Goal: Obtain resource: Obtain resource

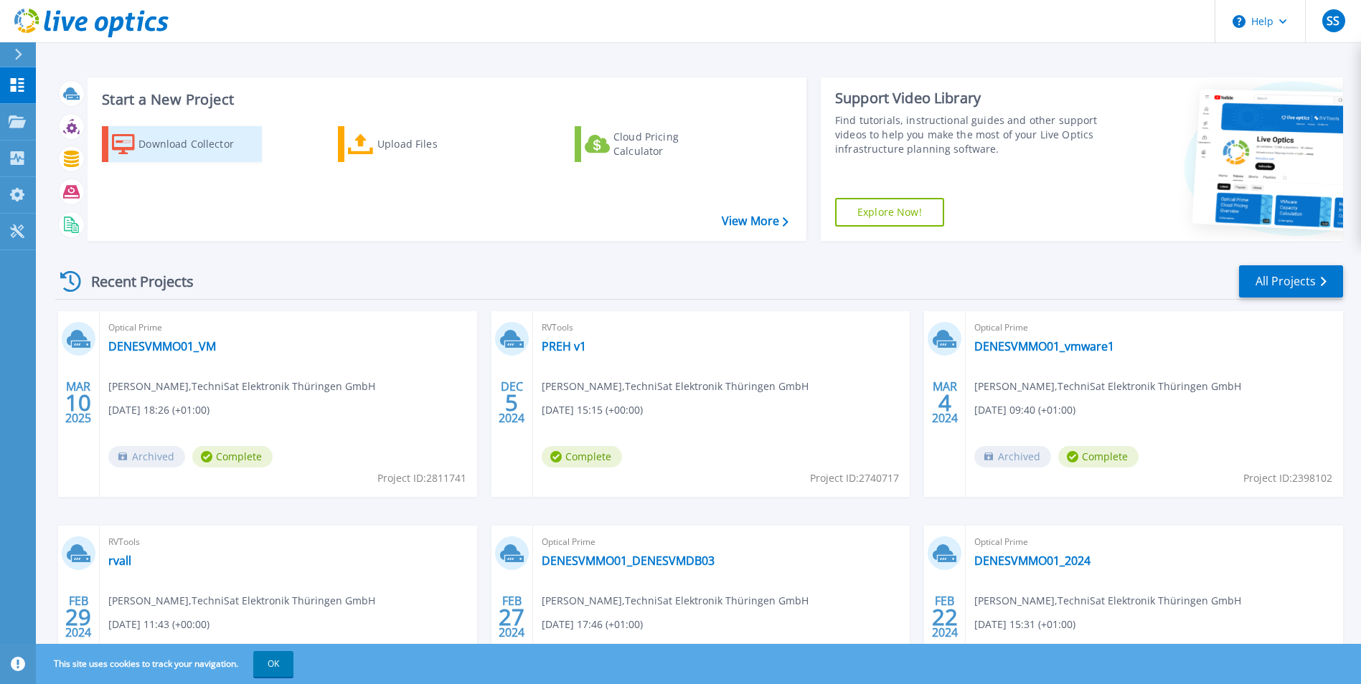
click at [159, 142] on div "Download Collector" at bounding box center [195, 144] width 115 height 29
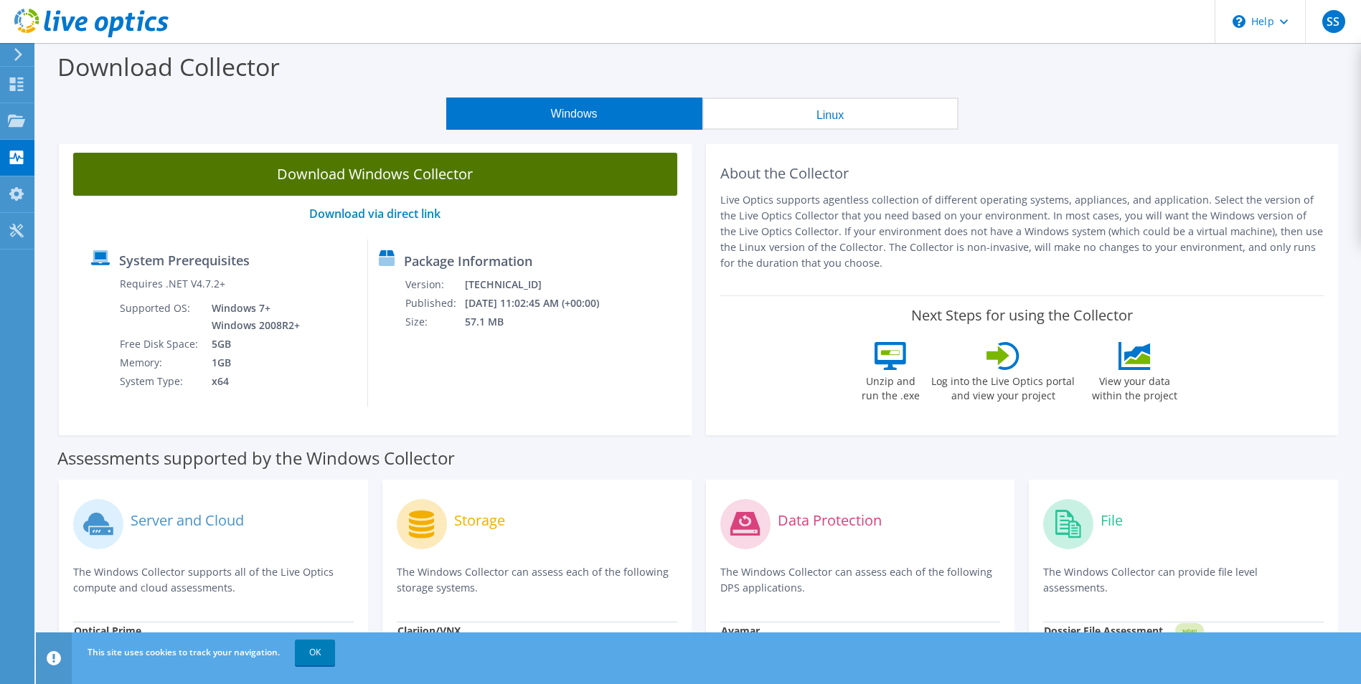
click at [291, 175] on link "Download Windows Collector" at bounding box center [375, 174] width 604 height 43
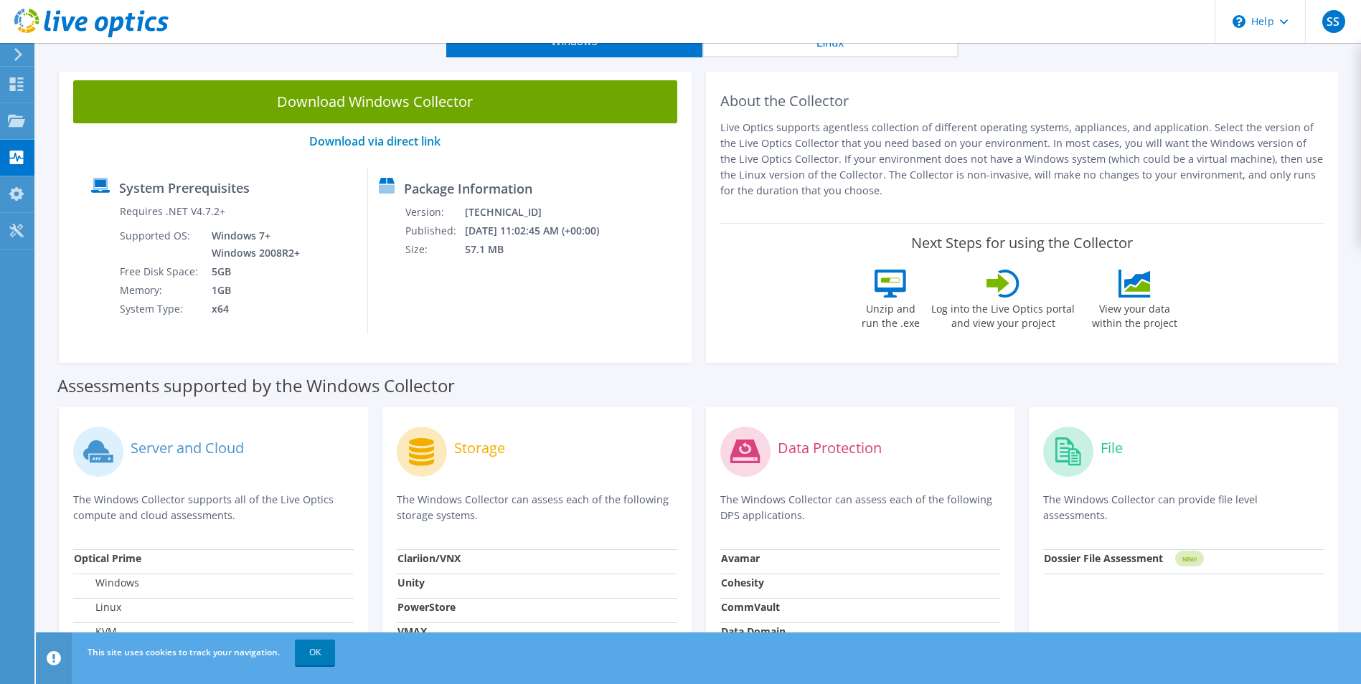
scroll to position [72, 0]
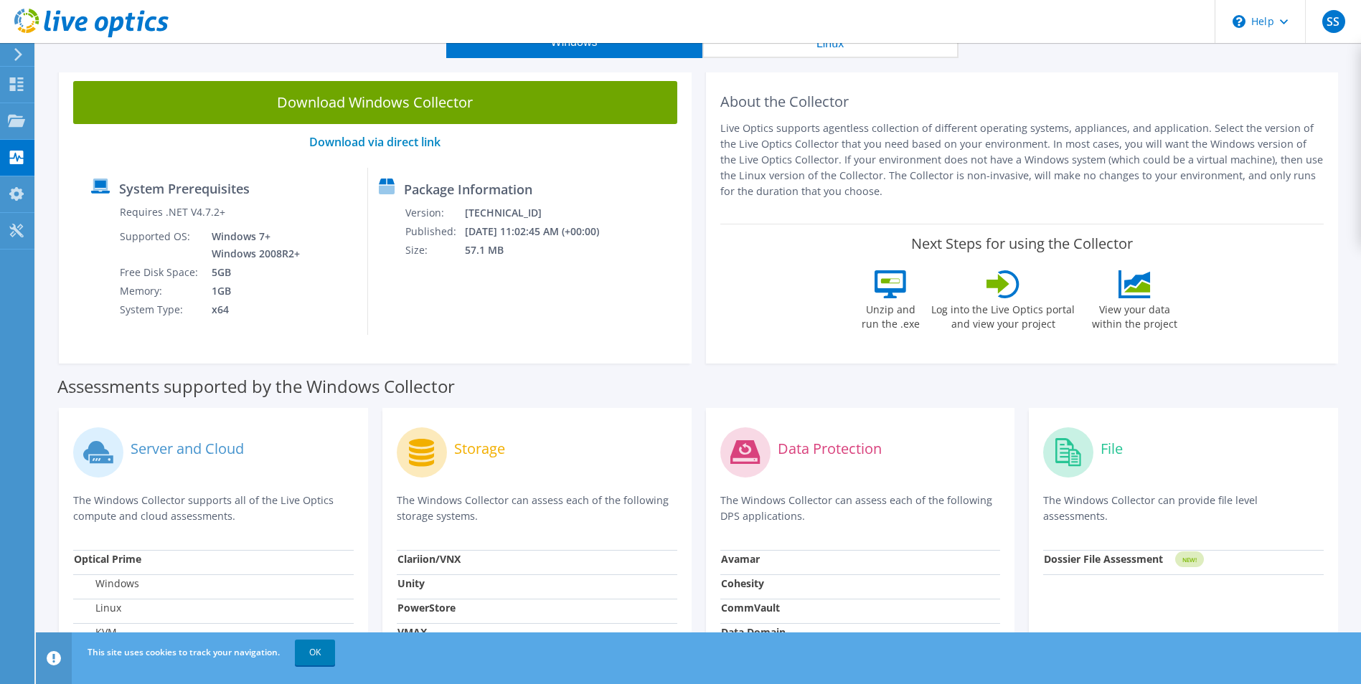
click at [821, 171] on p "Live Optics supports agentless collection of different operating systems, appli…" at bounding box center [1022, 160] width 604 height 79
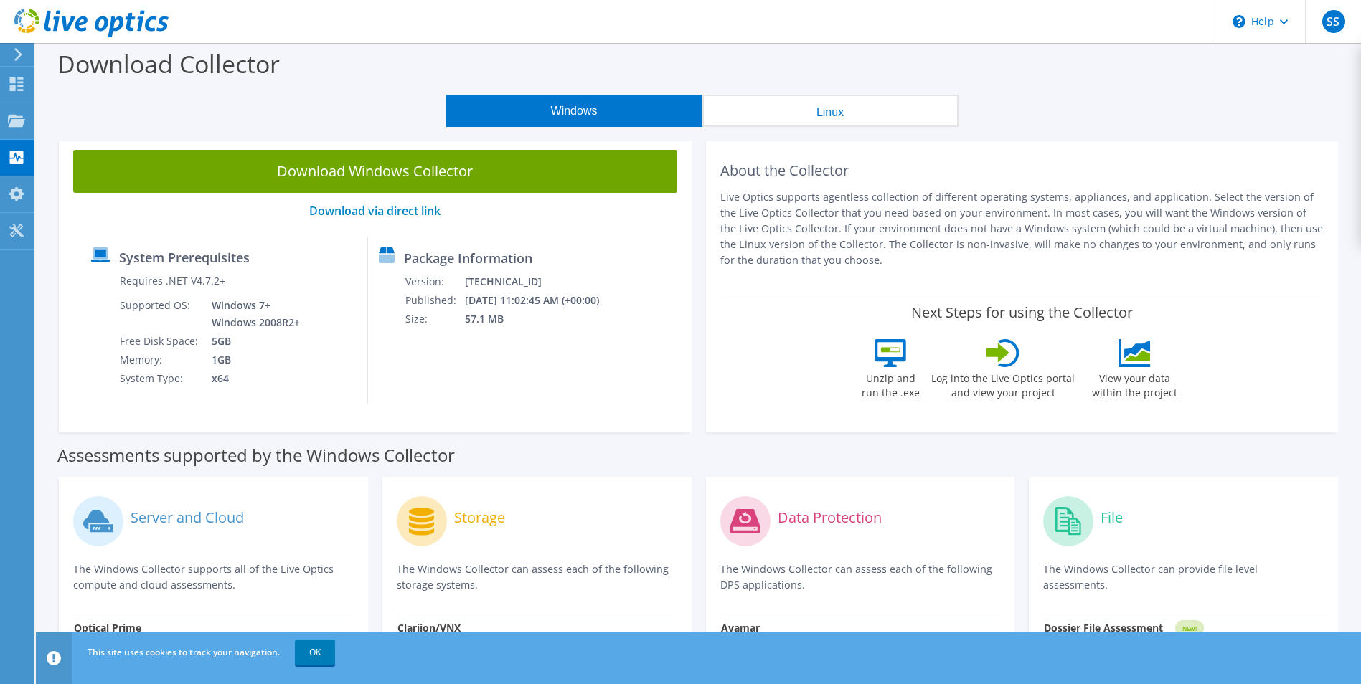
scroll to position [0, 0]
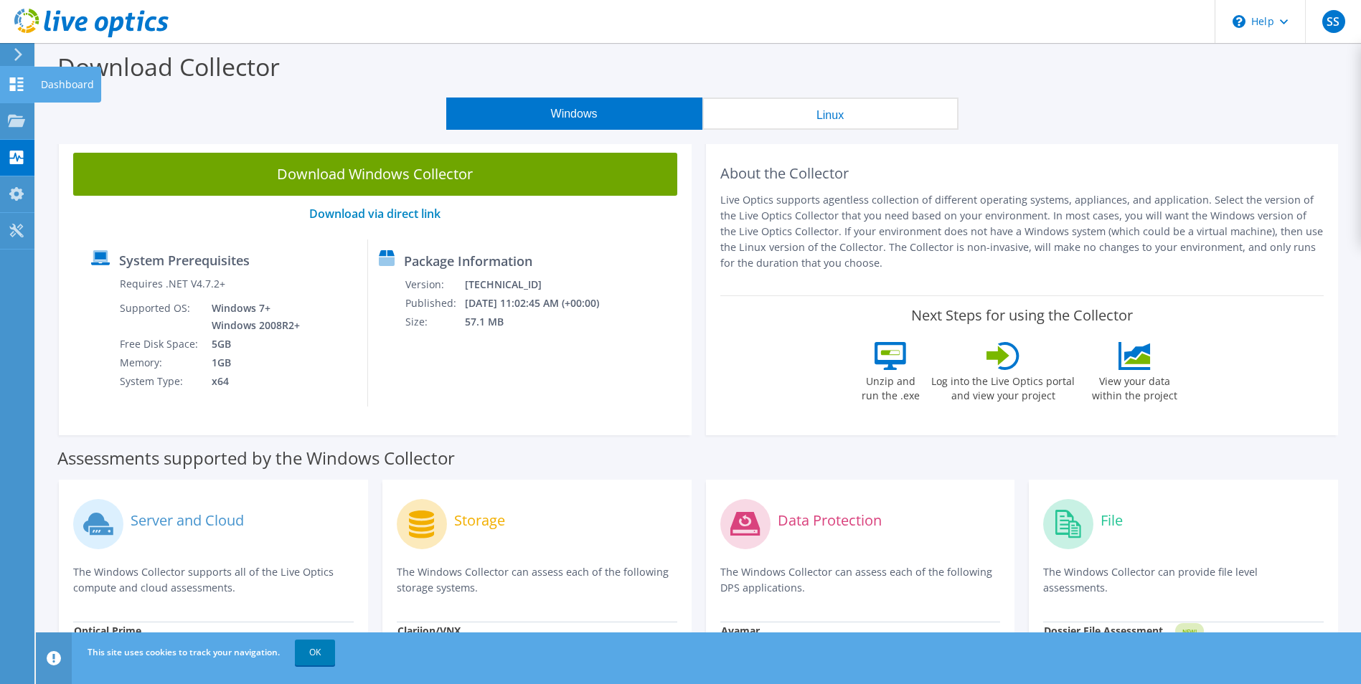
click at [48, 87] on div "Dashboard" at bounding box center [67, 85] width 67 height 36
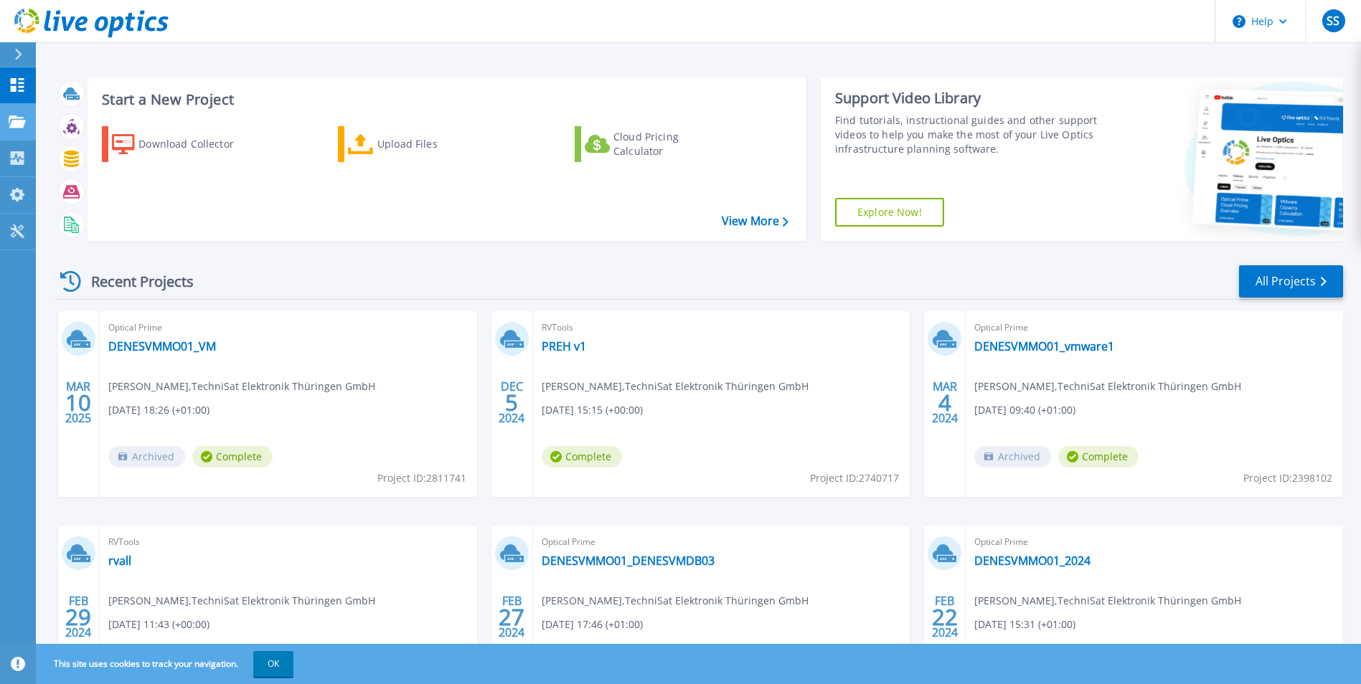
click at [17, 126] on icon at bounding box center [17, 122] width 17 height 12
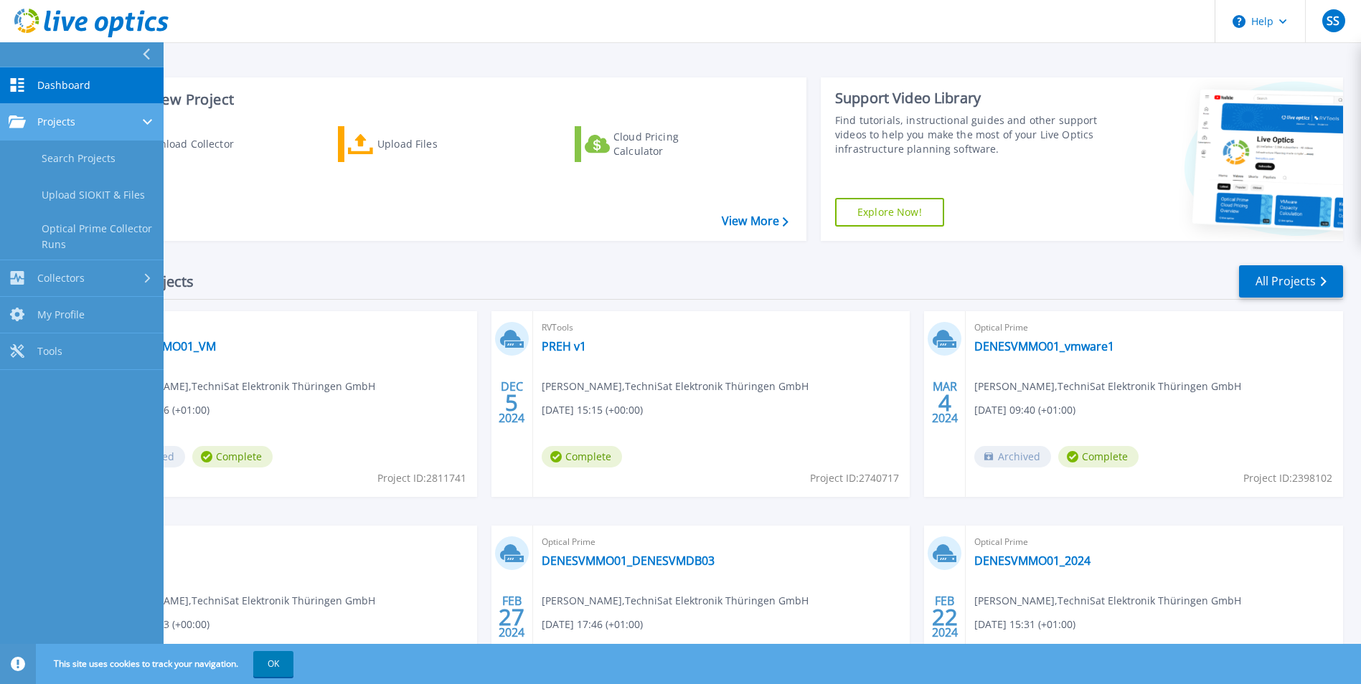
click at [53, 124] on span "Projects" at bounding box center [56, 122] width 38 height 13
click at [52, 124] on span "Projects" at bounding box center [56, 122] width 38 height 13
click at [283, 237] on div "Start a New Project Download Collector Upload Files Cloud Pricing Calculator Vi…" at bounding box center [447, 159] width 719 height 164
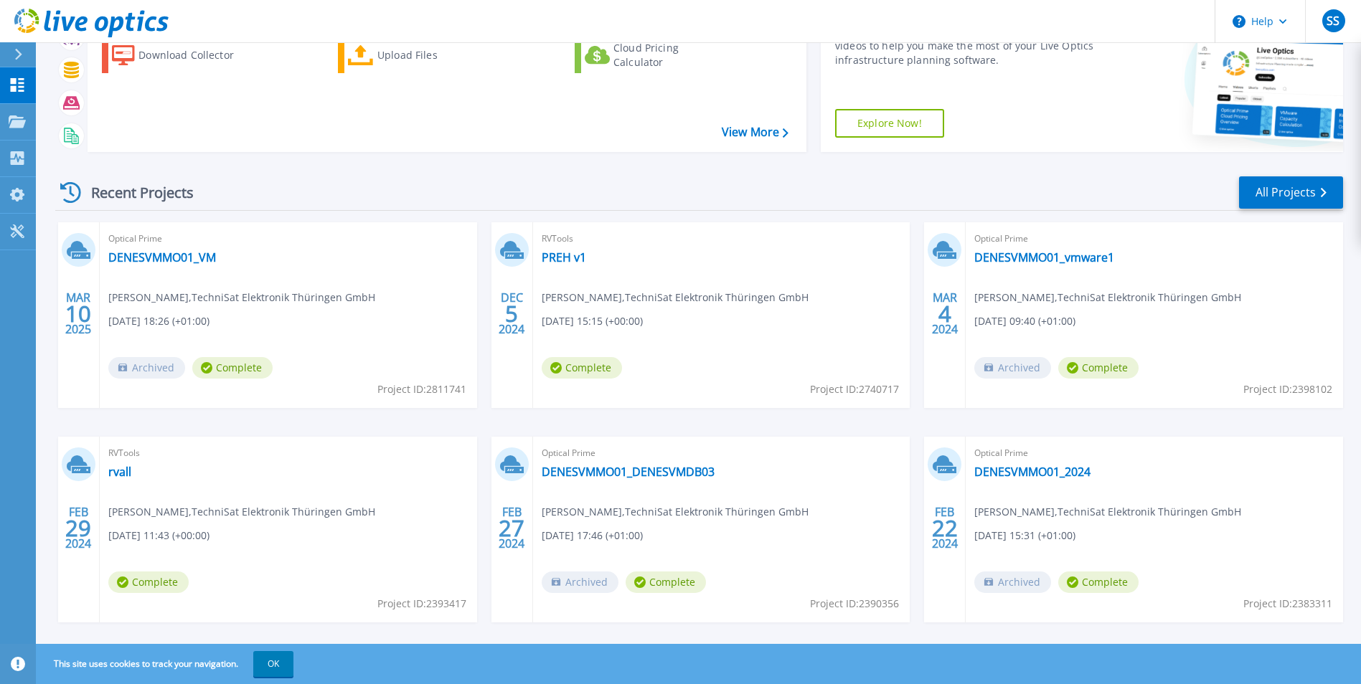
scroll to position [110, 0]
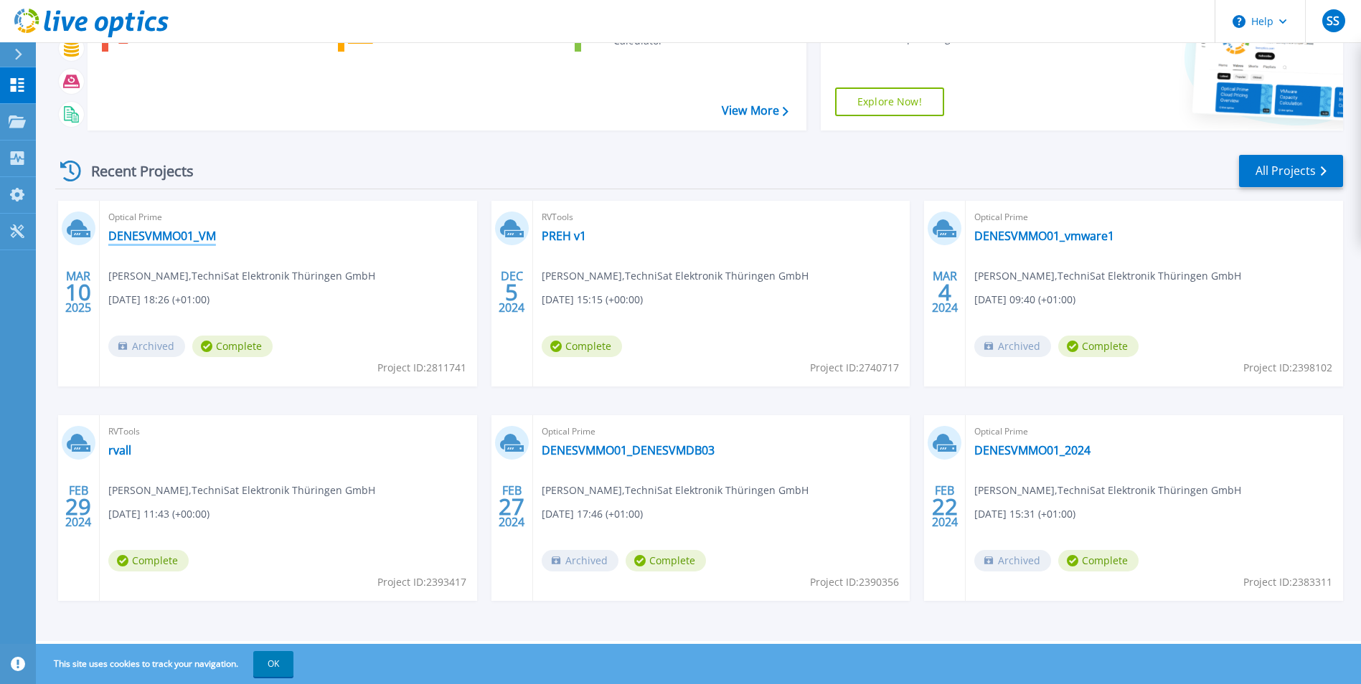
click at [179, 235] on link "DENESVMMO01_VM" at bounding box center [162, 236] width 108 height 14
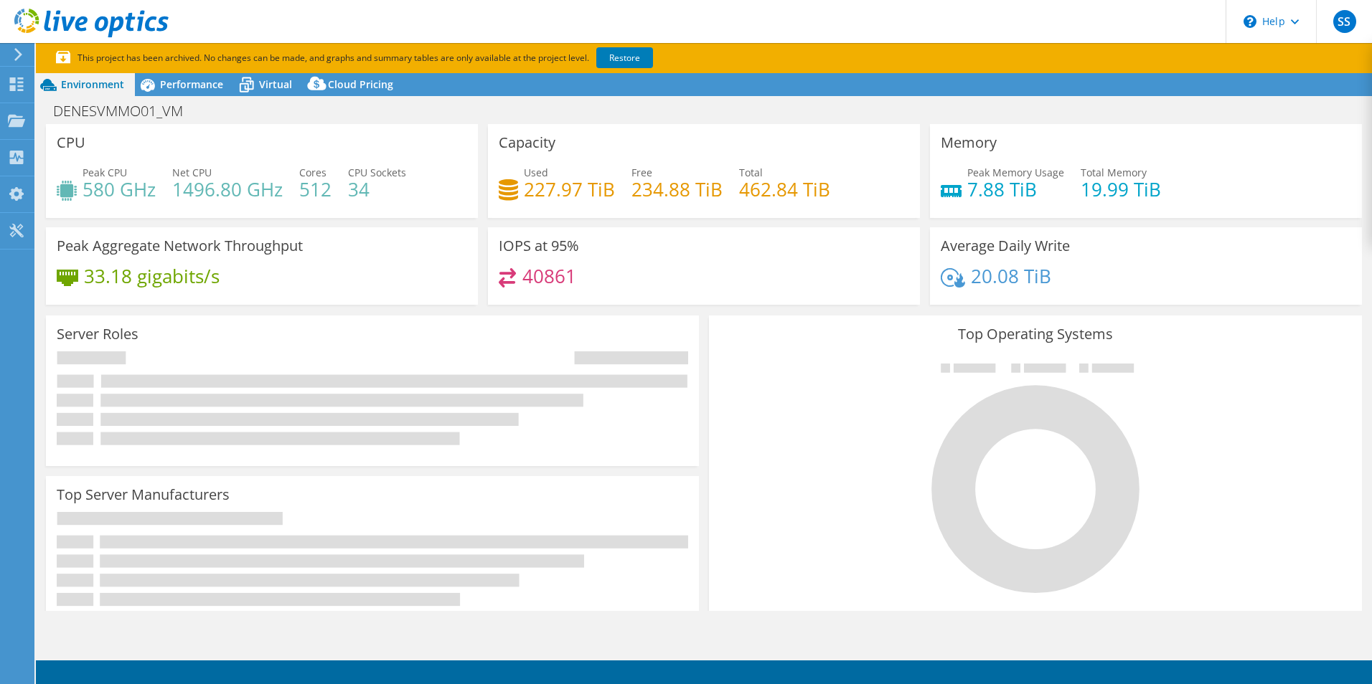
select select "EUFrankfurt"
select select "EUR"
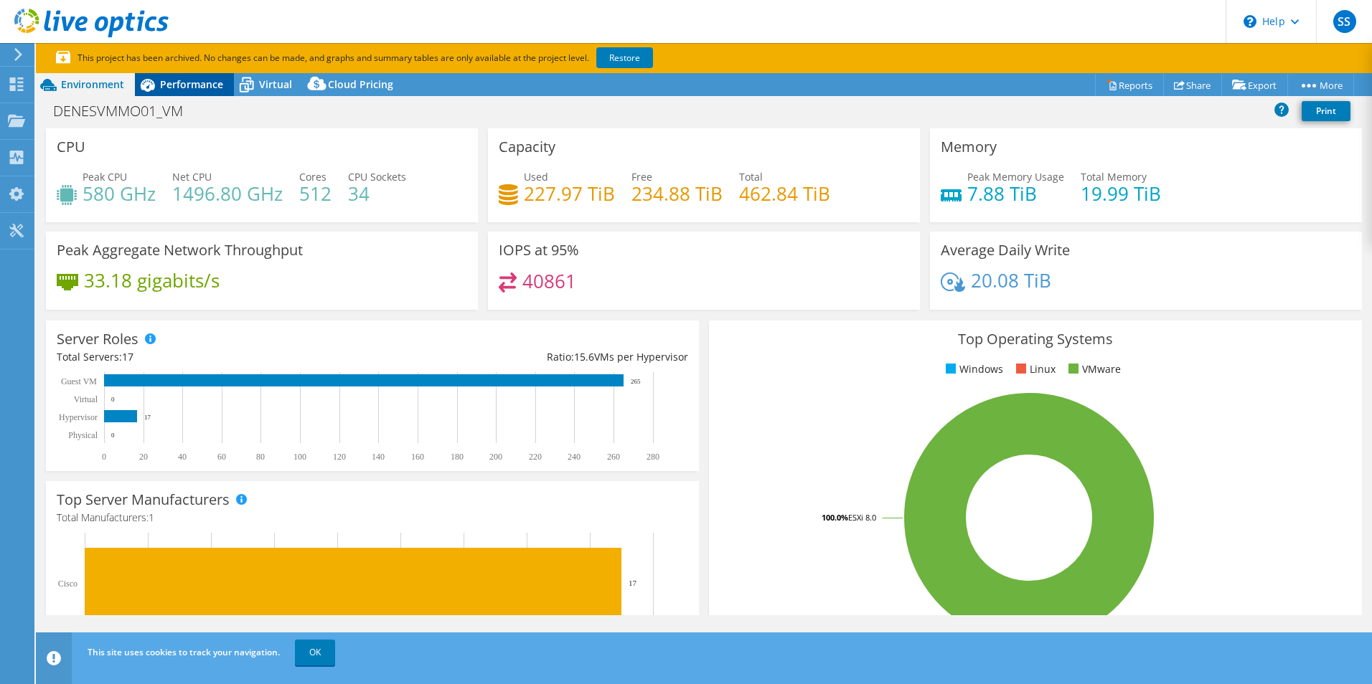
click at [183, 83] on span "Performance" at bounding box center [191, 84] width 63 height 14
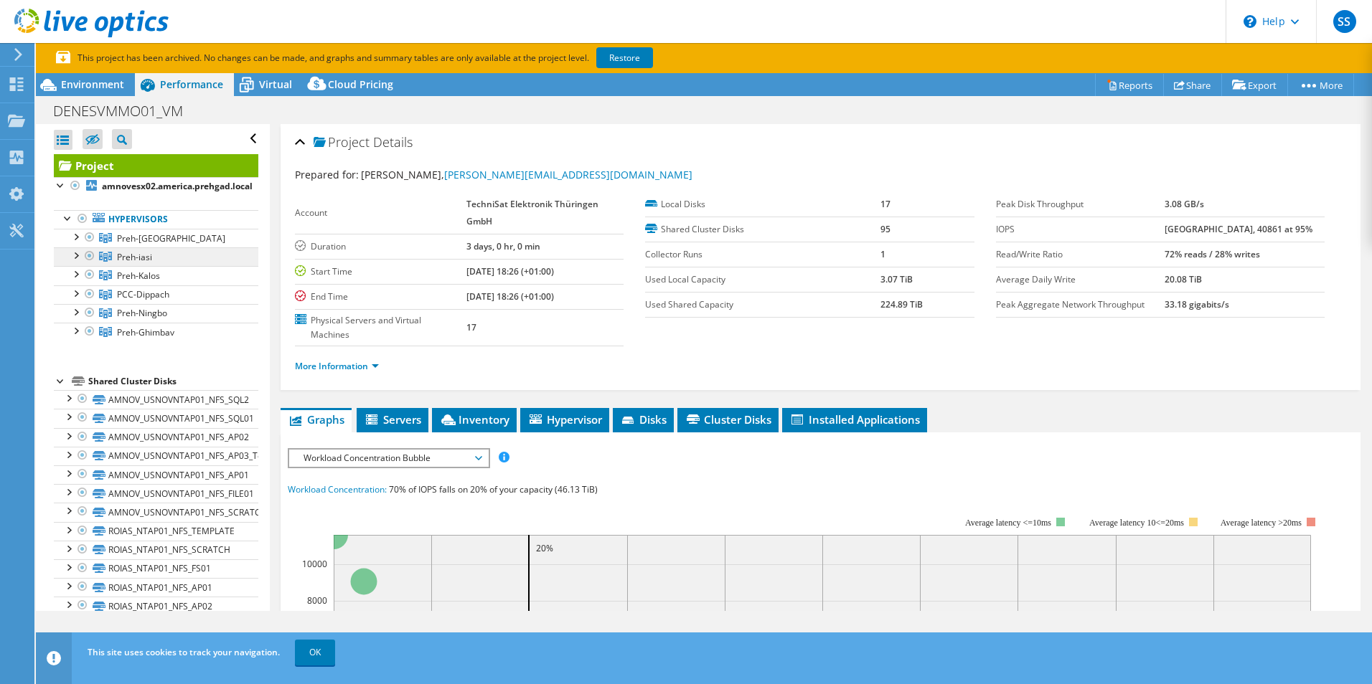
click at [150, 263] on link "Preh-iasi" at bounding box center [156, 257] width 204 height 19
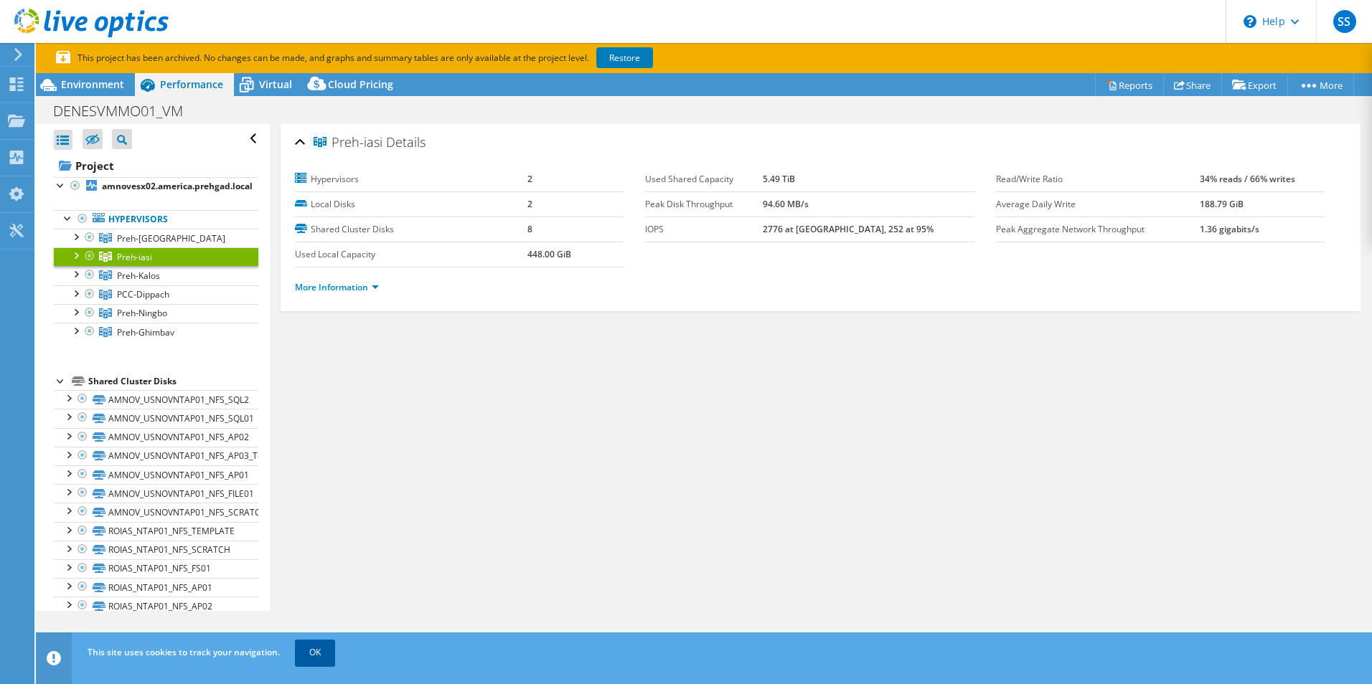
click at [308, 660] on link "OK" at bounding box center [315, 653] width 40 height 26
